Goal: Answer question/provide support

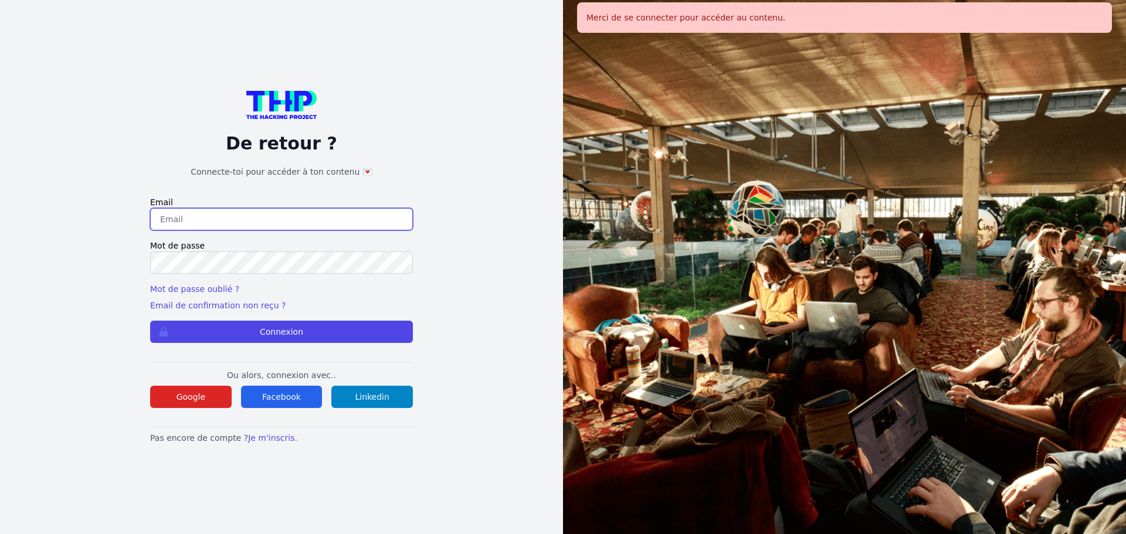
click at [278, 221] on input "email" at bounding box center [281, 219] width 263 height 22
type input "melody_stephan@icloud.com"
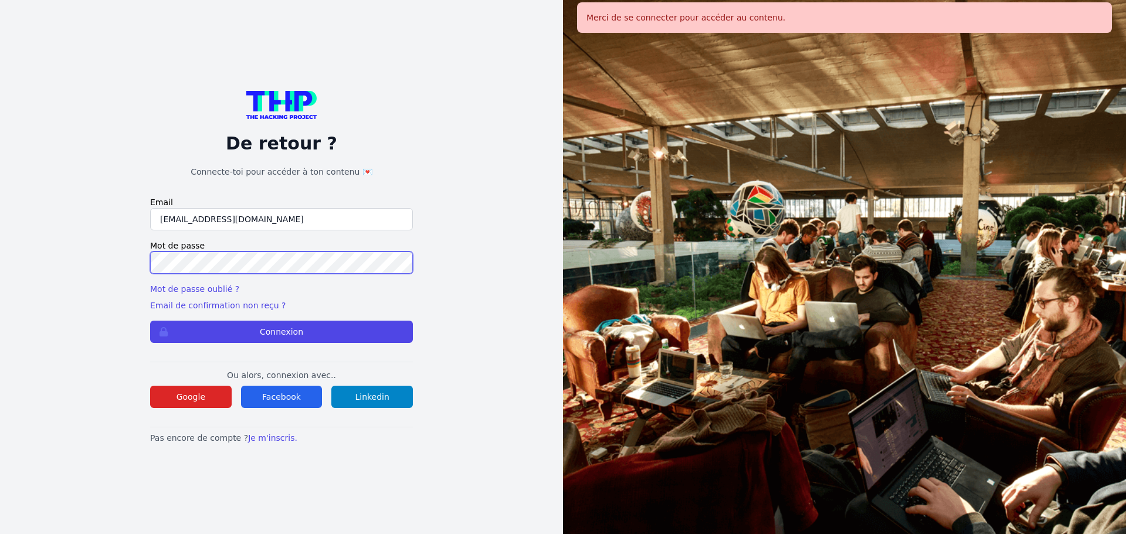
click at [150, 321] on button "Connexion" at bounding box center [281, 332] width 263 height 22
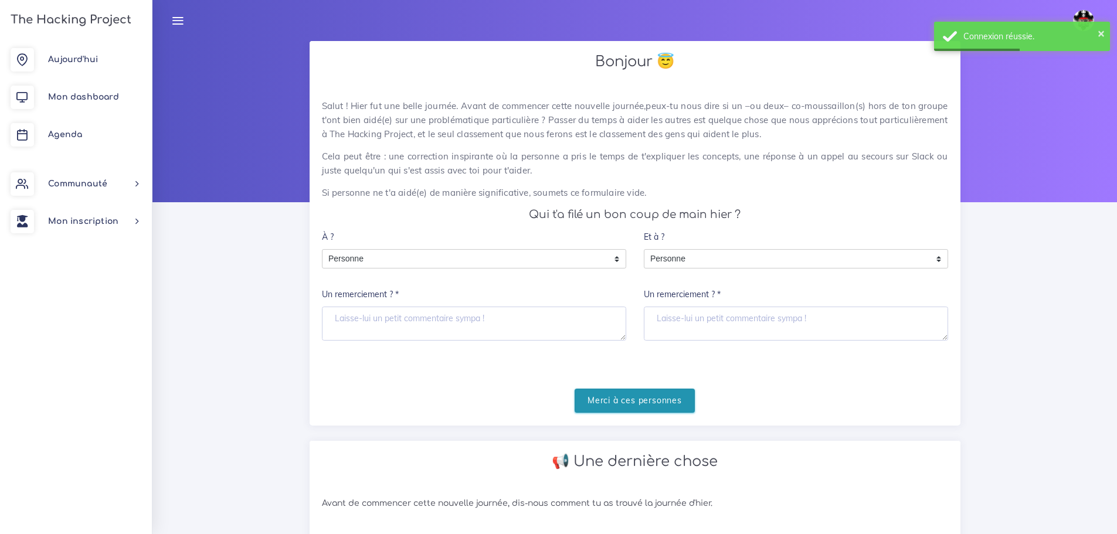
click at [644, 398] on input "Merci à ces personnes" at bounding box center [635, 401] width 120 height 24
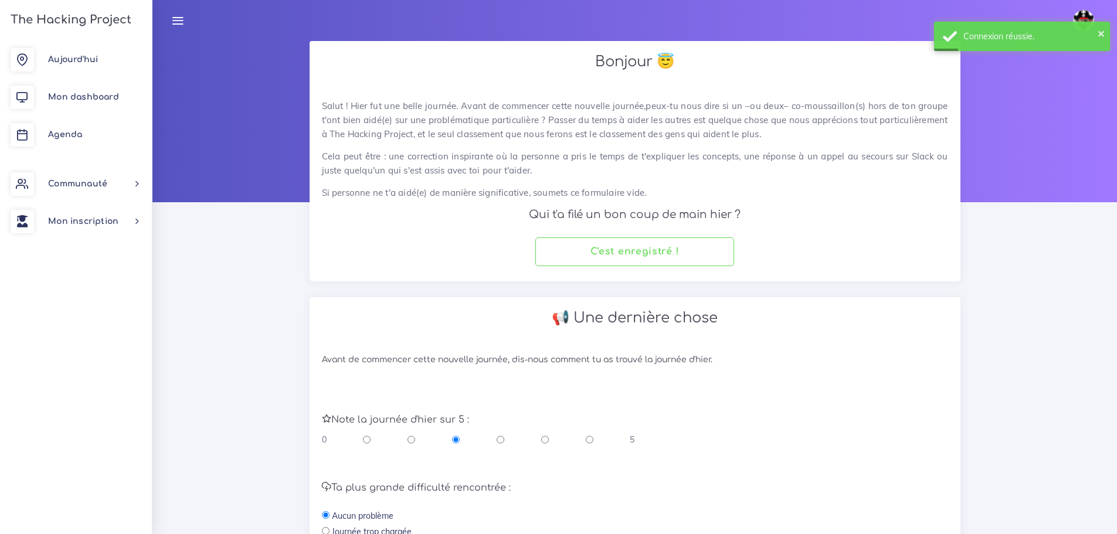
click at [545, 440] on input "radio" at bounding box center [545, 440] width 8 height 12
radio input "true"
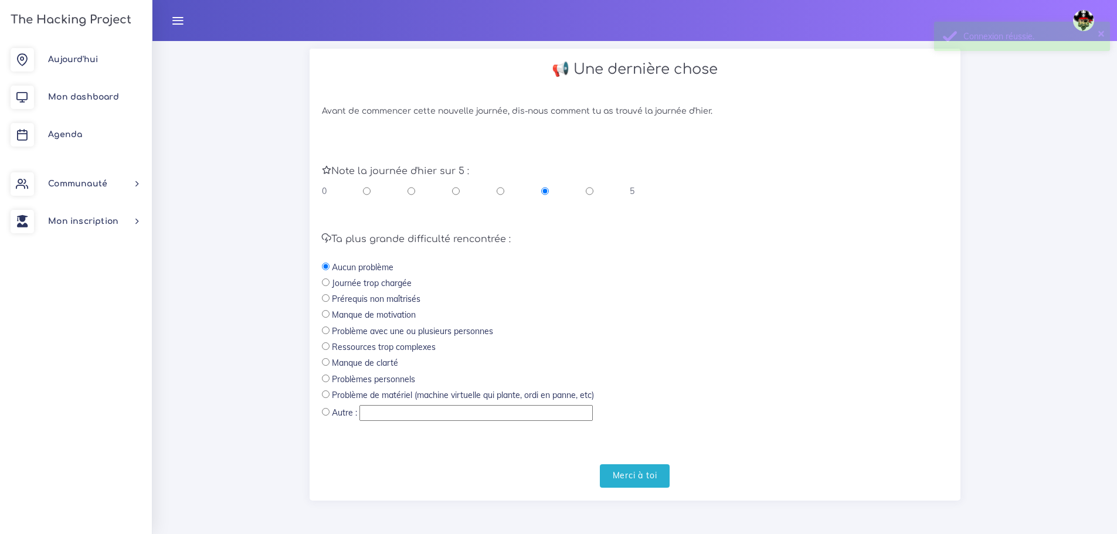
click at [633, 489] on div "Avant de commencer cette nouvelle journée, dis-nous comment tu as trouvé la jou…" at bounding box center [635, 297] width 651 height 406
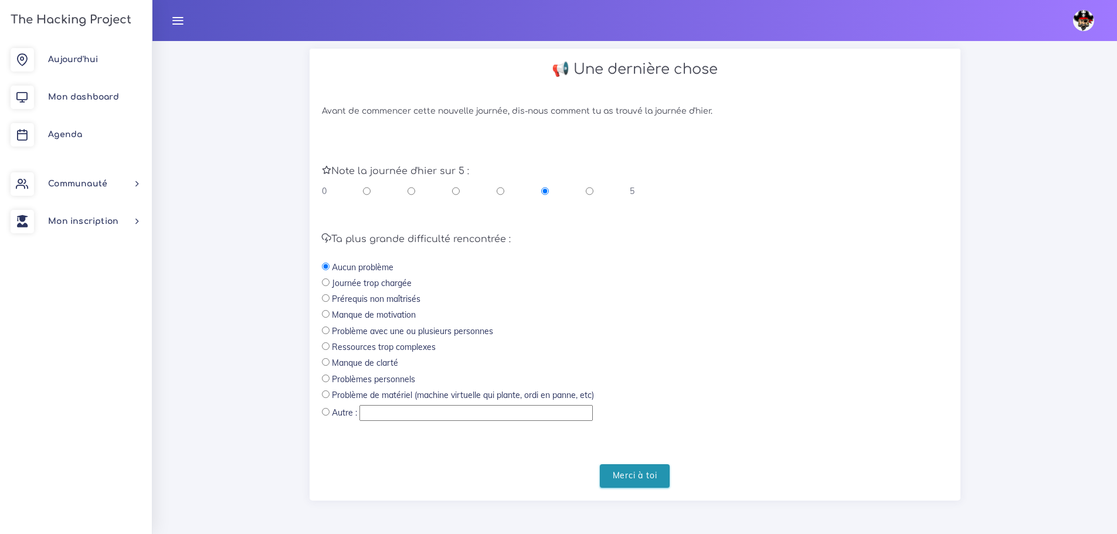
click at [639, 477] on input "Merci à toi" at bounding box center [635, 477] width 70 height 24
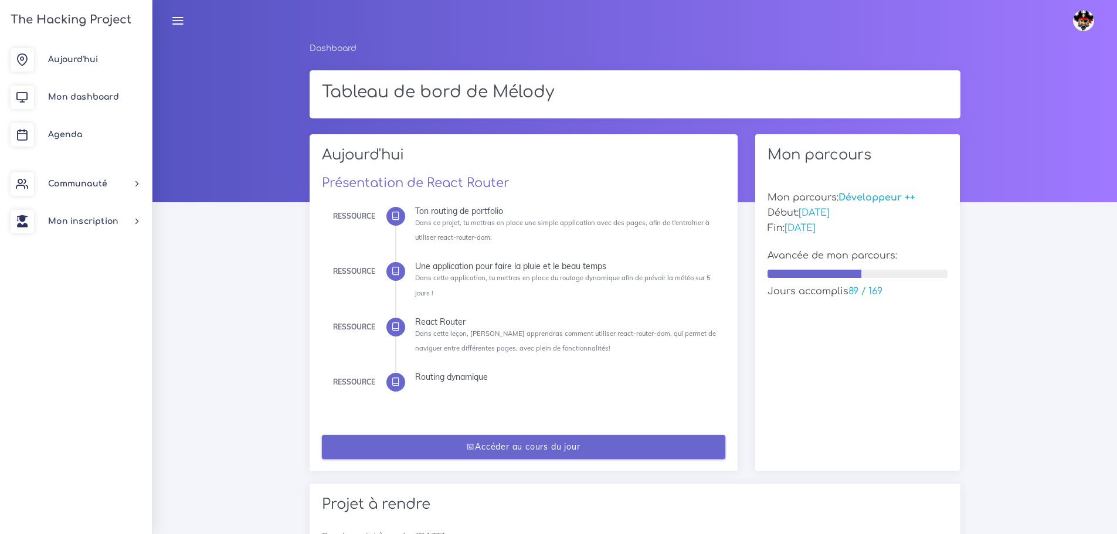
click at [603, 448] on link "Accéder au cours du jour" at bounding box center [524, 447] width 404 height 24
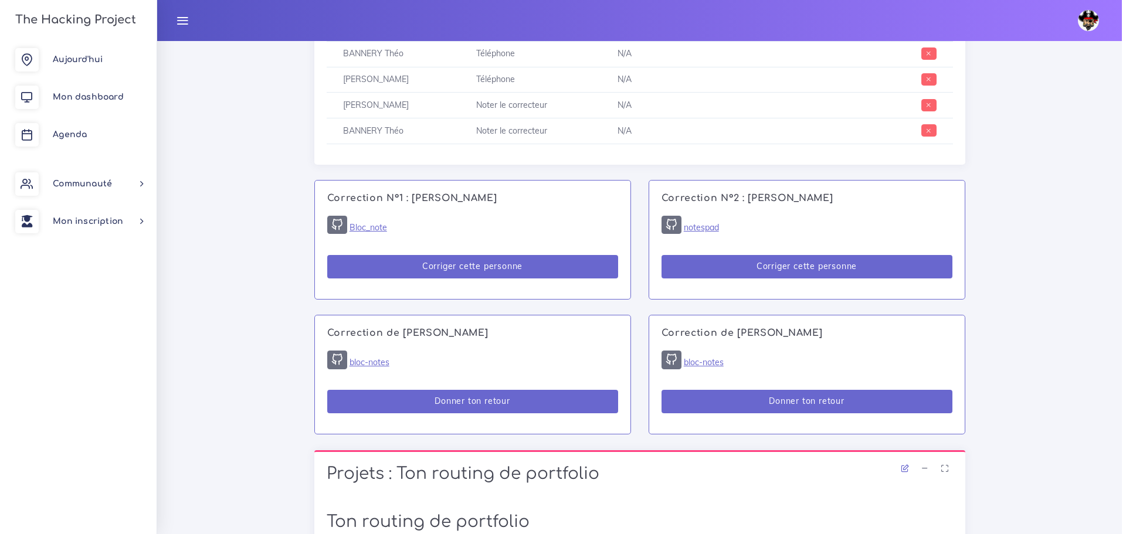
scroll to position [645, 0]
click at [707, 226] on link "notespad" at bounding box center [696, 228] width 35 height 11
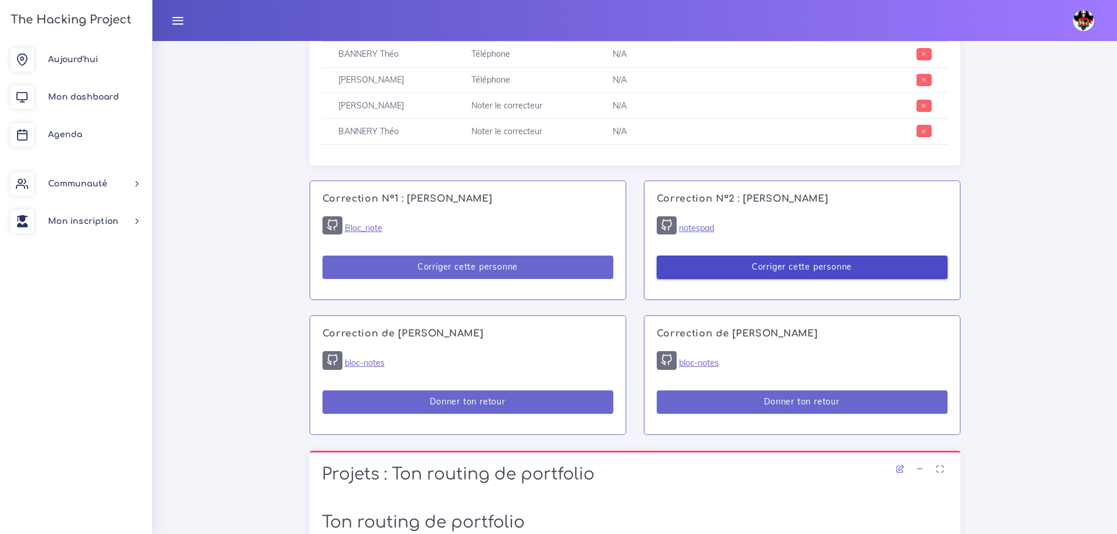
click at [781, 270] on button "Corriger cette personne" at bounding box center [802, 268] width 291 height 24
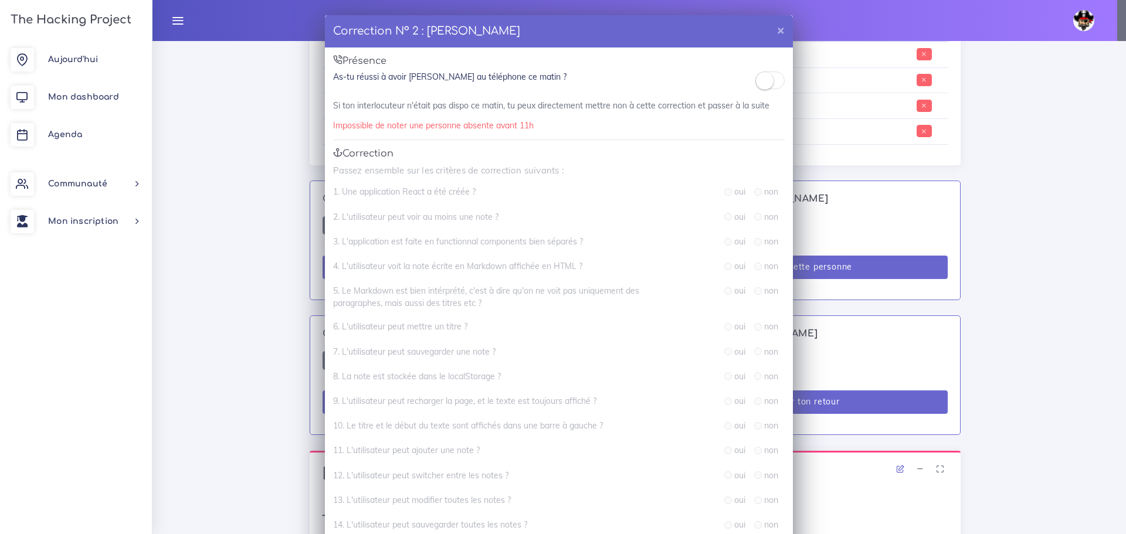
click at [762, 86] on small at bounding box center [765, 81] width 18 height 18
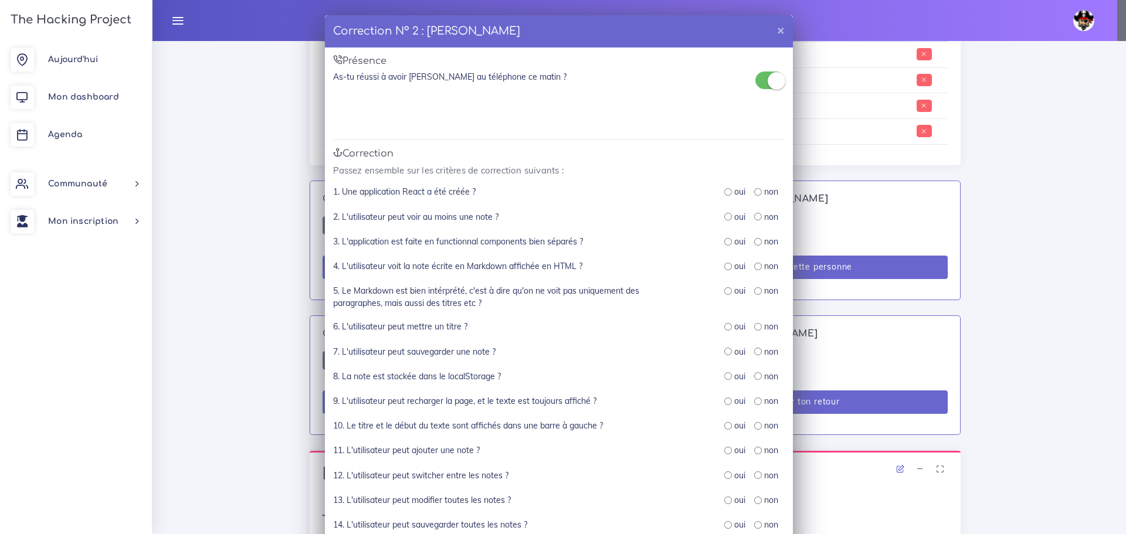
click at [724, 195] on input "radio" at bounding box center [728, 192] width 8 height 8
radio input "true"
click at [754, 212] on div "non" at bounding box center [766, 217] width 24 height 12
click at [754, 219] on input "radio" at bounding box center [758, 217] width 8 height 8
radio input "true"
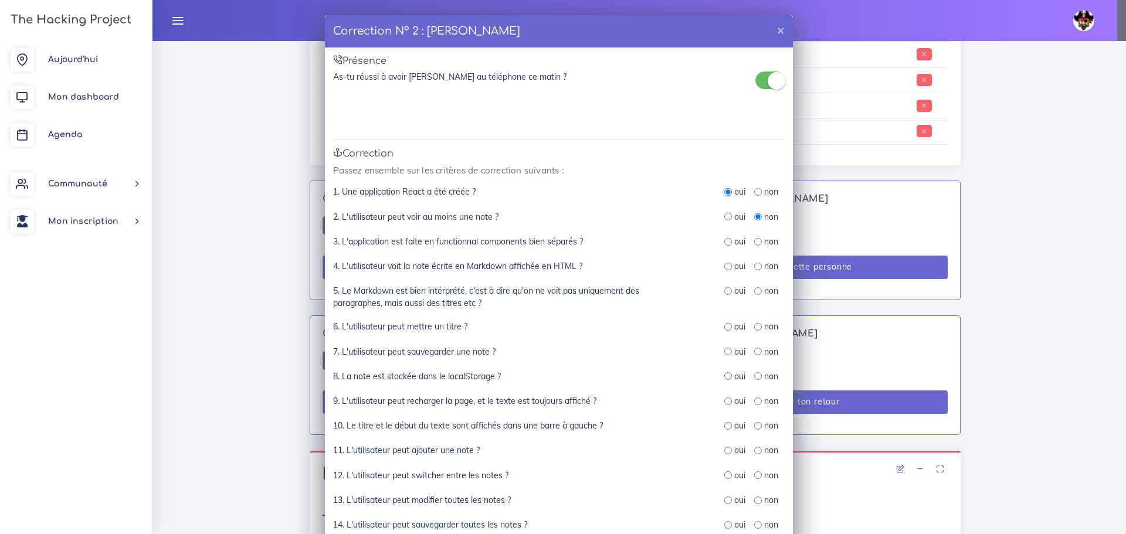
click at [755, 245] on input "radio" at bounding box center [758, 242] width 8 height 8
radio input "true"
click at [754, 268] on input "radio" at bounding box center [758, 267] width 8 height 8
radio input "true"
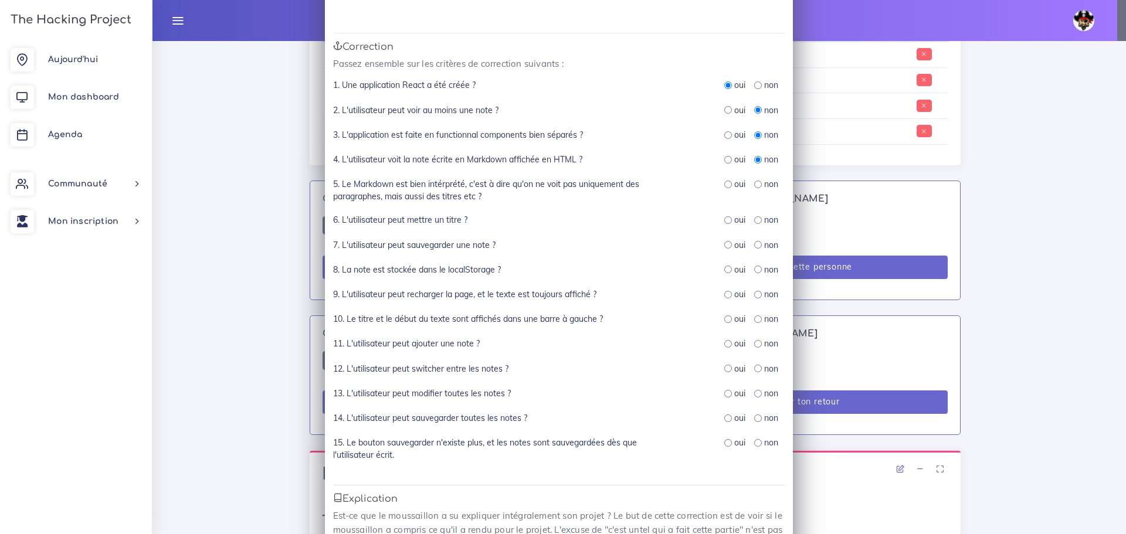
scroll to position [117, 0]
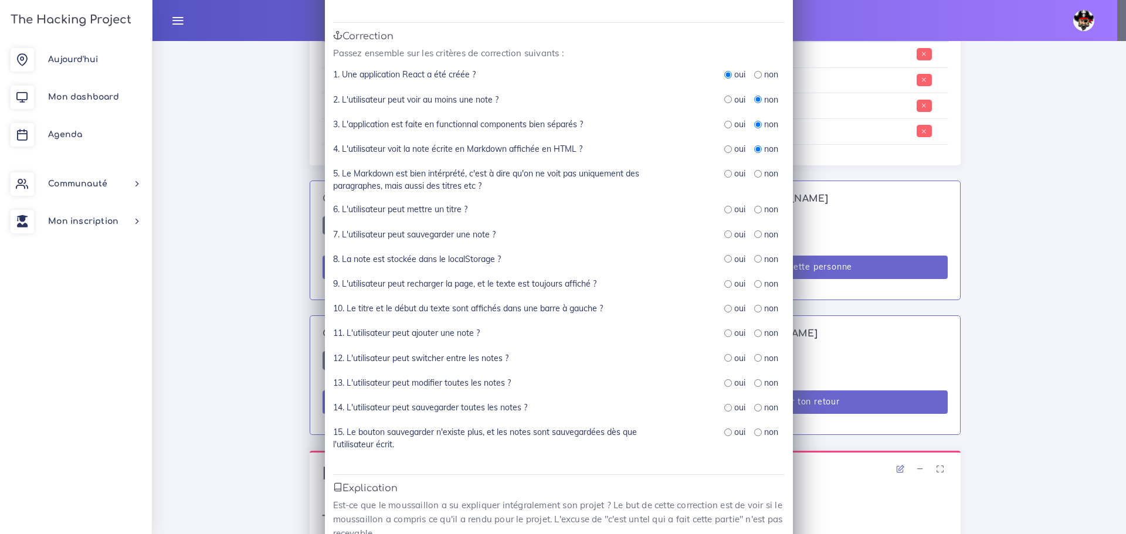
click at [755, 175] on input "radio" at bounding box center [758, 174] width 8 height 8
radio input "true"
click at [754, 209] on input "radio" at bounding box center [758, 210] width 8 height 8
radio input "true"
click at [754, 234] on input "radio" at bounding box center [758, 235] width 8 height 8
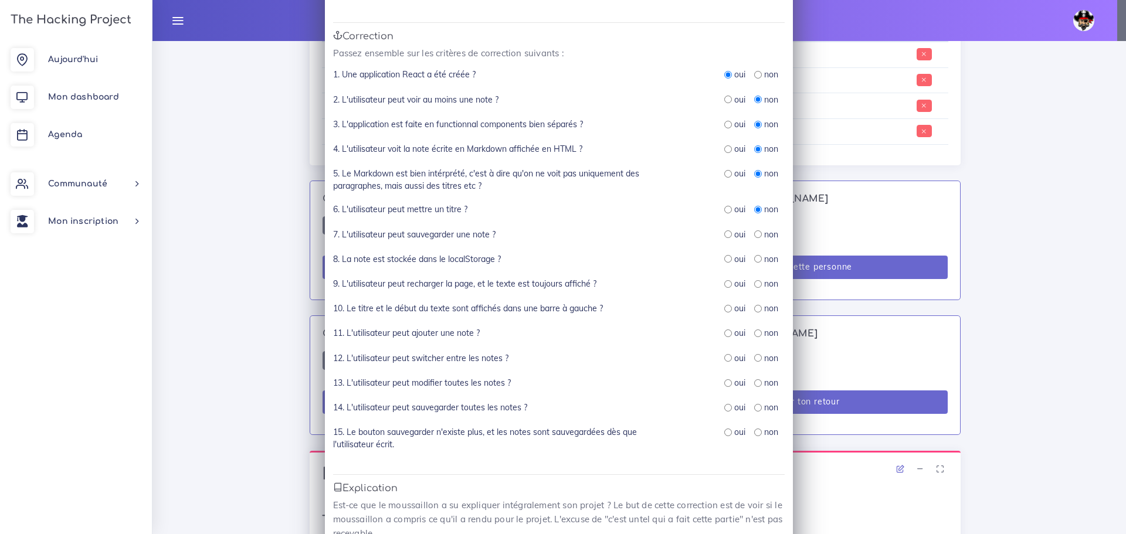
radio input "true"
click at [754, 260] on input "radio" at bounding box center [758, 259] width 8 height 8
radio input "true"
click at [754, 284] on input "radio" at bounding box center [758, 284] width 8 height 8
radio input "true"
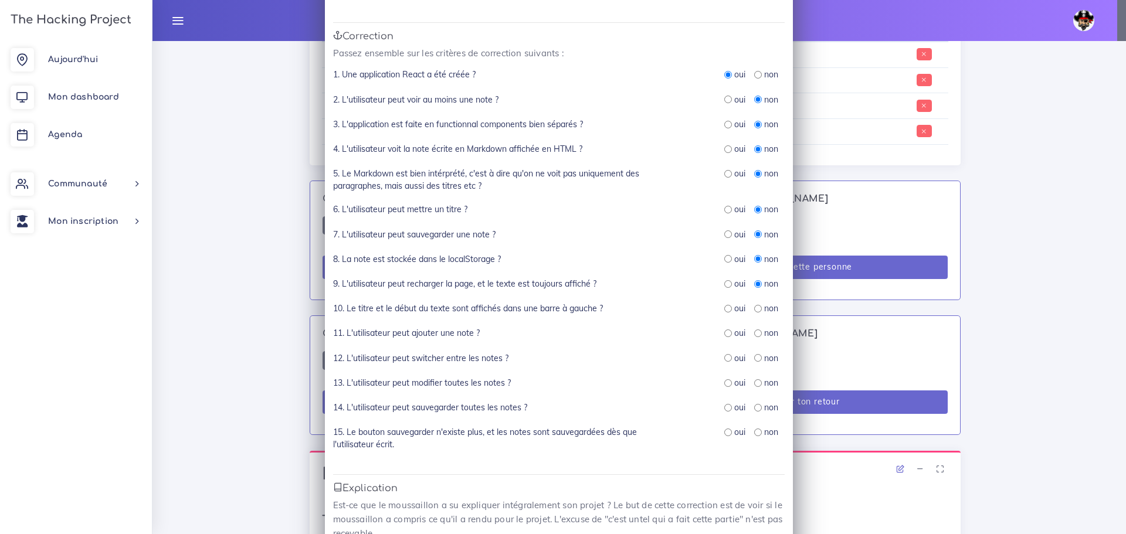
click at [754, 310] on input "radio" at bounding box center [758, 309] width 8 height 8
radio input "true"
click at [755, 334] on input "radio" at bounding box center [758, 334] width 8 height 8
radio input "true"
drag, startPoint x: 754, startPoint y: 359, endPoint x: 750, endPoint y: 367, distance: 9.2
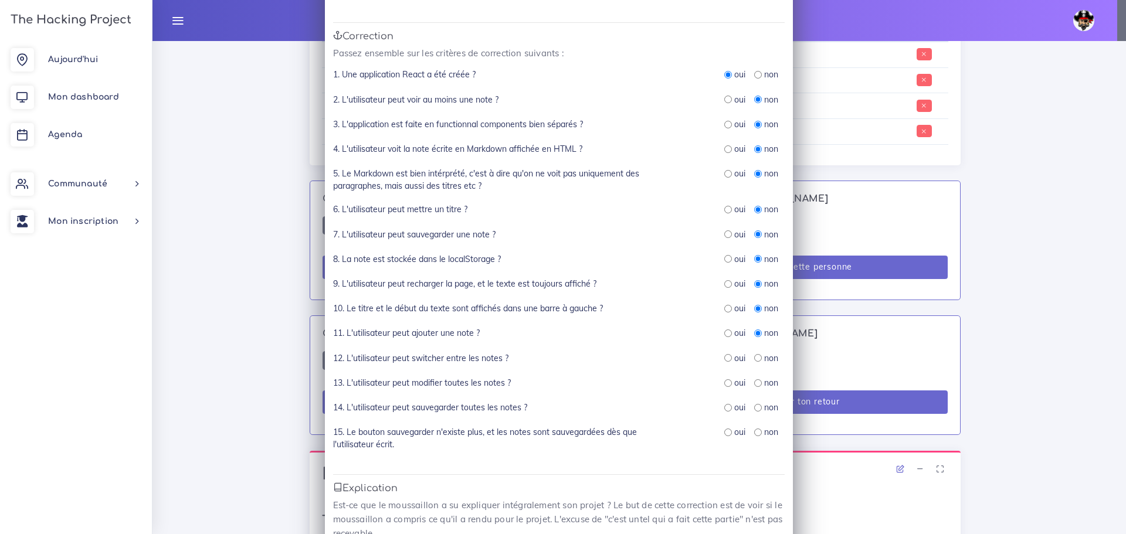
click at [754, 360] on input "radio" at bounding box center [758, 358] width 8 height 8
radio input "true"
click at [754, 382] on input "radio" at bounding box center [758, 383] width 8 height 8
radio input "true"
click at [754, 408] on input "radio" at bounding box center [758, 408] width 8 height 8
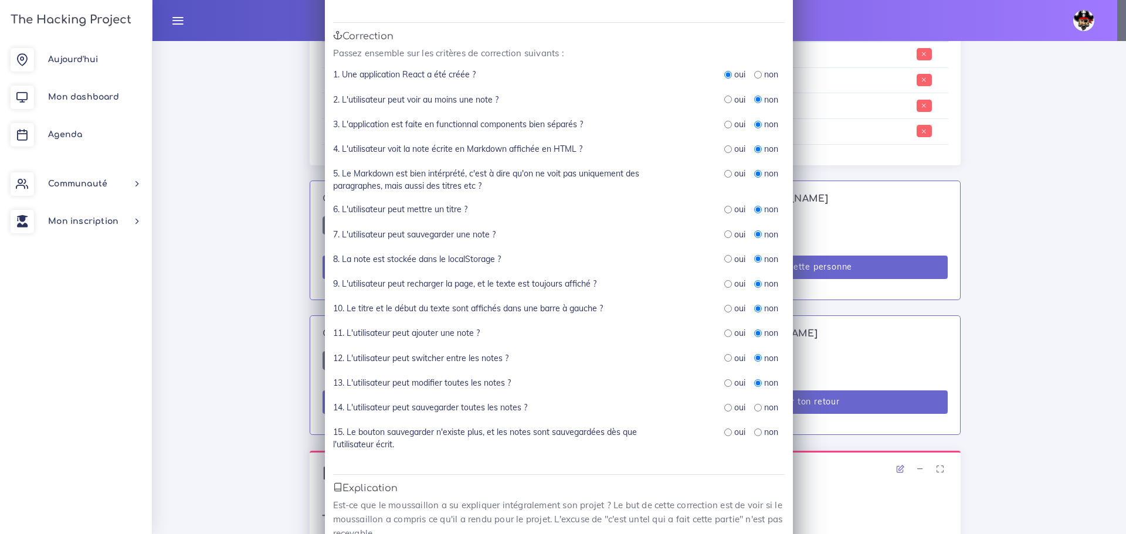
radio input "true"
click at [755, 429] on input "radio" at bounding box center [758, 433] width 8 height 8
radio input "true"
click at [724, 124] on input "radio" at bounding box center [728, 125] width 8 height 8
radio input "true"
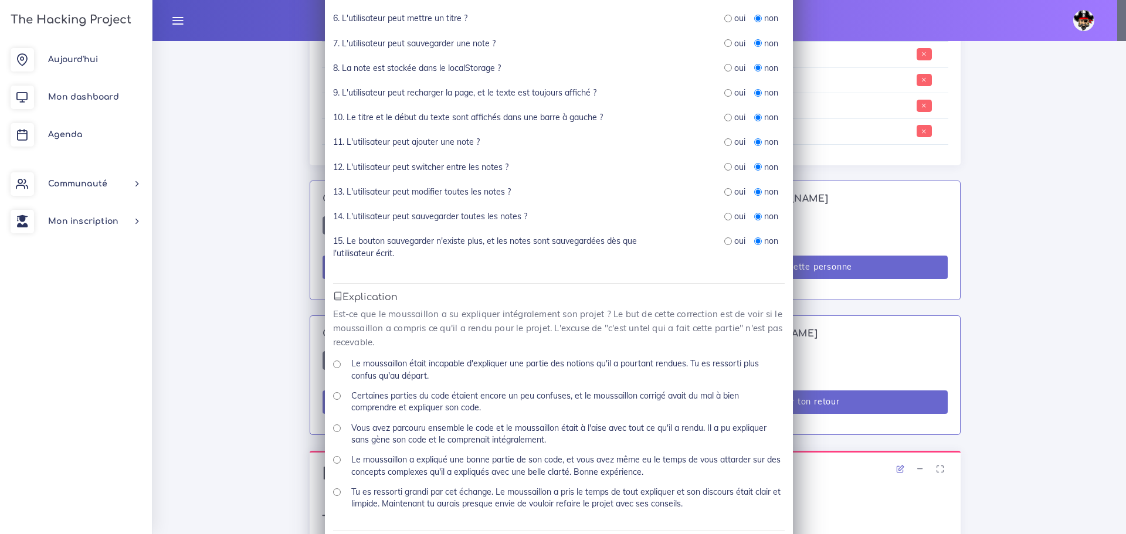
scroll to position [352, 0]
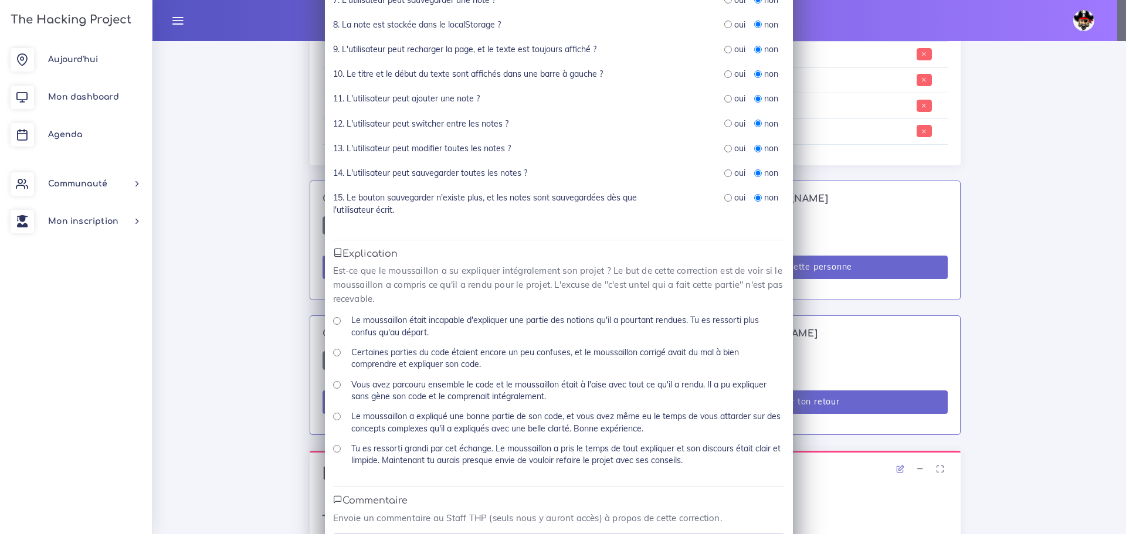
click at [333, 385] on input "Vous avez parcouru ensemble le code et le moussaillon était à l'aise avec tout …" at bounding box center [337, 385] width 8 height 8
radio input "true"
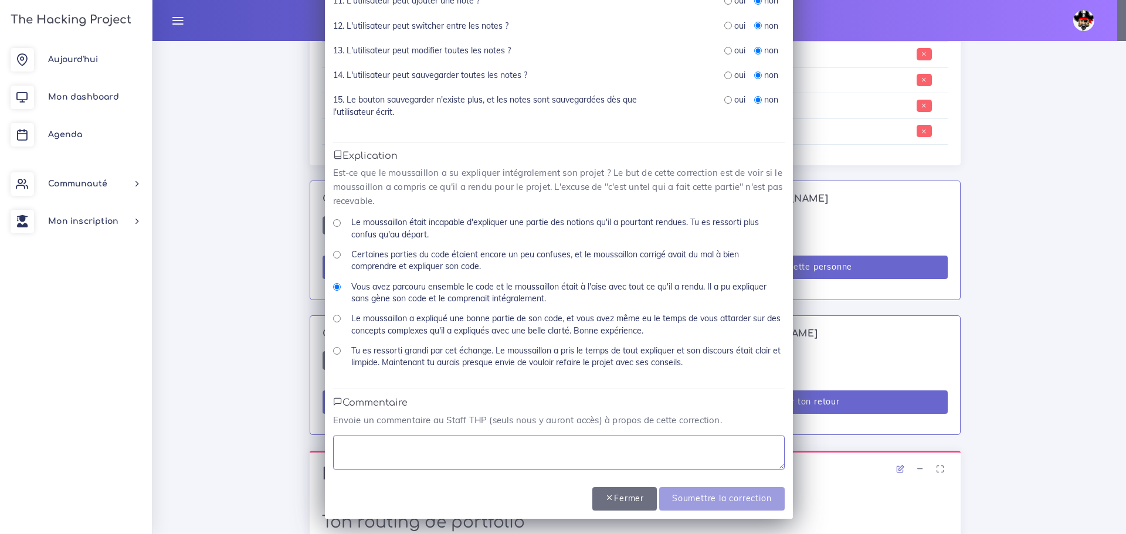
click at [395, 446] on textarea at bounding box center [559, 453] width 452 height 34
type textarea "N"
click at [498, 444] on textarea "a commencé l'exercice mais la" at bounding box center [559, 453] width 452 height 34
type textarea "a commencé l'exercice mais ne l'a pas terminé"
click at [711, 497] on input "Soumettre la correction" at bounding box center [721, 499] width 125 height 24
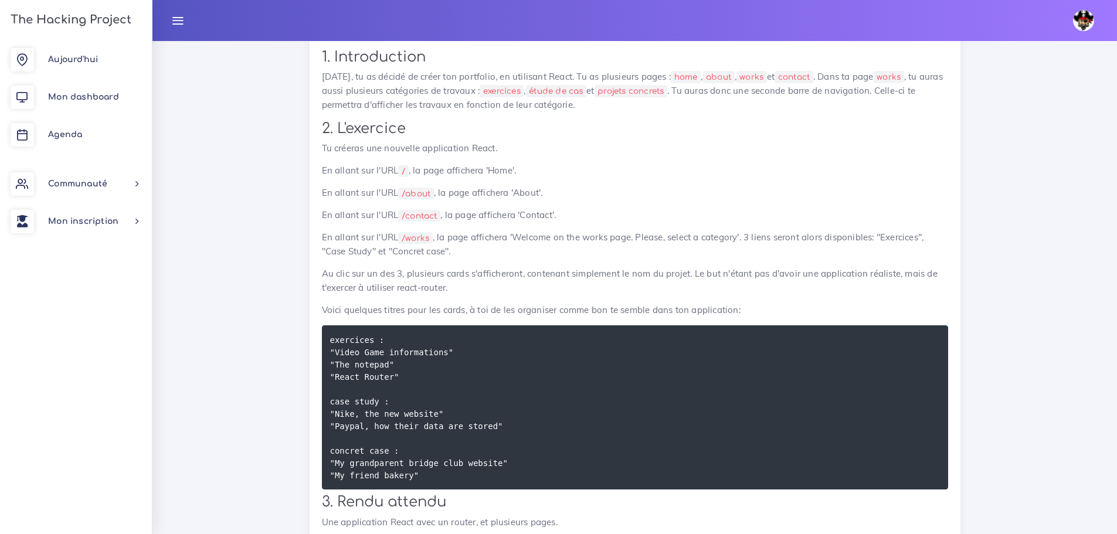
scroll to position [1172, 0]
